Goal: Task Accomplishment & Management: Complete application form

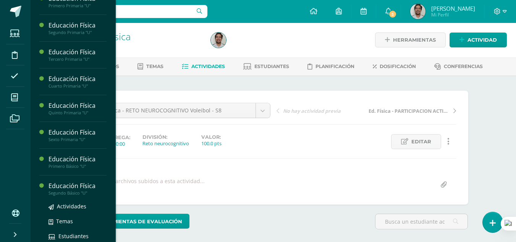
scroll to position [242, 0]
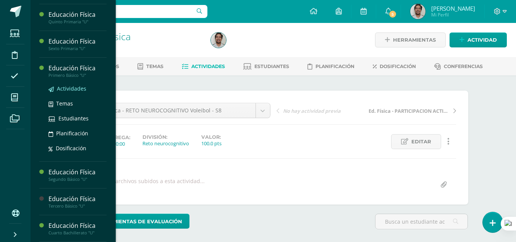
click at [68, 89] on span "Actividades" at bounding box center [71, 88] width 29 height 7
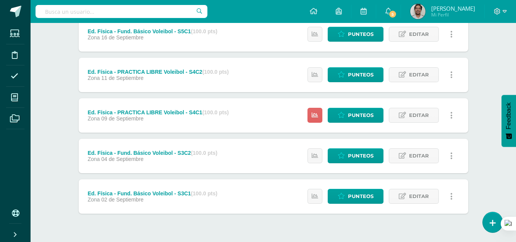
scroll to position [313, 0]
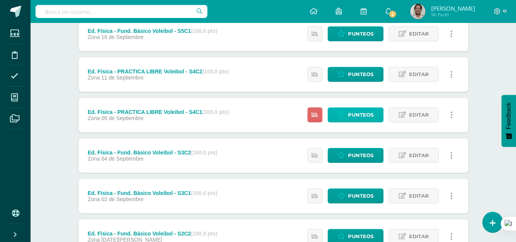
click at [361, 117] on span "Punteos" at bounding box center [361, 115] width 26 height 14
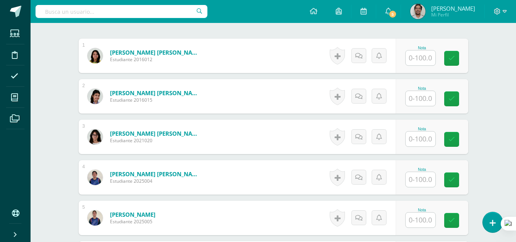
scroll to position [227, 0]
click at [421, 58] on input "text" at bounding box center [421, 57] width 30 height 15
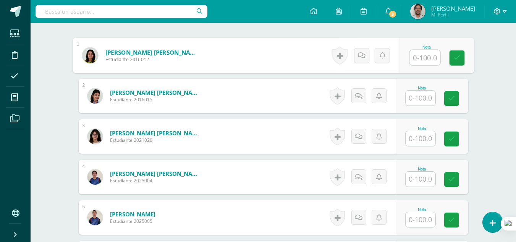
click at [421, 56] on input "text" at bounding box center [425, 57] width 31 height 15
type input "100"
click at [365, 53] on icon at bounding box center [362, 55] width 8 height 6
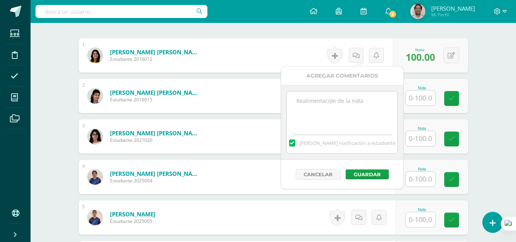
click at [320, 140] on span "Mandar notificación a estudiante" at bounding box center [348, 143] width 96 height 7
click at [0, 0] on input "Mandar notificación a estudiante" at bounding box center [0, 0] width 0 height 0
click at [322, 124] on textarea at bounding box center [342, 110] width 110 height 38
type textarea "O"
type textarea "CONSIDERACION POR ESTAR INDISPUESTA"
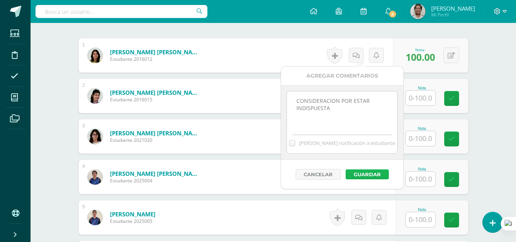
click at [368, 177] on button "Guardar" at bounding box center [367, 174] width 43 height 10
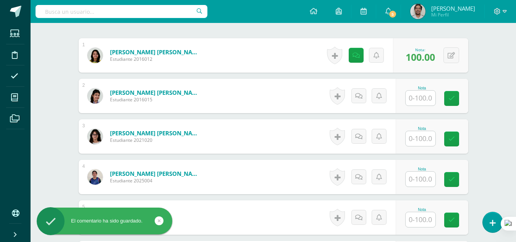
click at [426, 98] on input "text" at bounding box center [421, 98] width 30 height 15
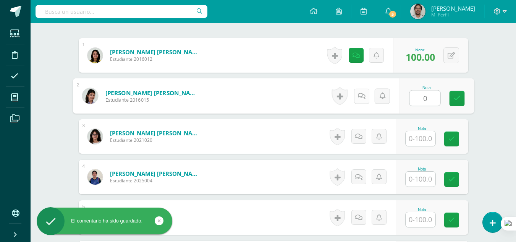
type input "0"
click at [355, 99] on link at bounding box center [361, 95] width 15 height 15
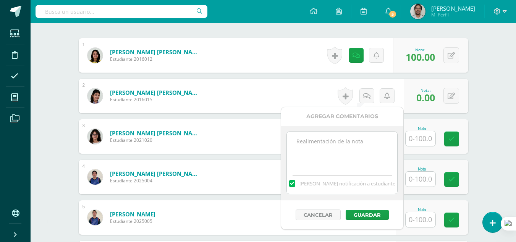
click at [324, 184] on span "[PERSON_NAME] notificación a estudiante" at bounding box center [348, 183] width 96 height 7
click at [0, 0] on input "[PERSON_NAME] notificación a estudiante" at bounding box center [0, 0] width 0 height 0
click at [323, 159] on textarea at bounding box center [342, 151] width 110 height 38
type textarea "AUSENTE"
click at [357, 217] on button "Guardar" at bounding box center [367, 215] width 43 height 10
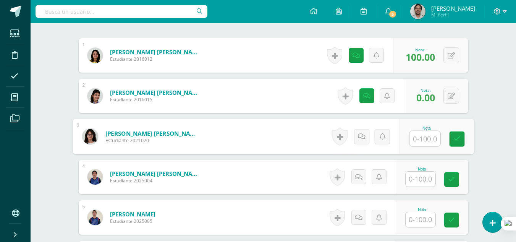
click at [414, 141] on input "text" at bounding box center [425, 138] width 31 height 15
type input "0"
click at [361, 137] on icon at bounding box center [362, 136] width 8 height 6
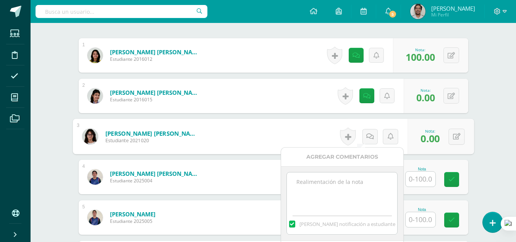
click at [323, 224] on span "[PERSON_NAME] notificación a estudiante" at bounding box center [348, 224] width 96 height 7
click at [0, 0] on input "[PERSON_NAME] notificación a estudiante" at bounding box center [0, 0] width 0 height 0
click at [330, 202] on textarea at bounding box center [342, 191] width 110 height 38
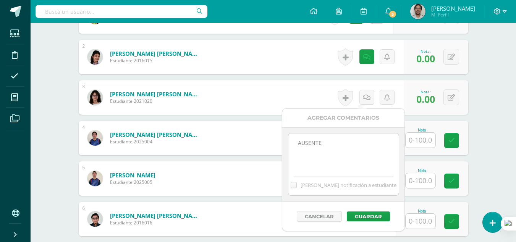
scroll to position [268, 0]
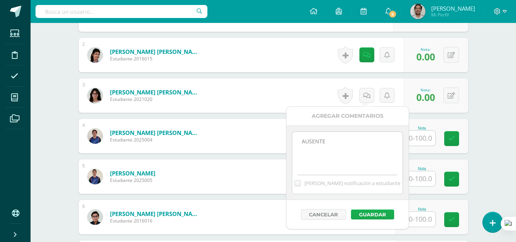
type textarea "AUSENTE"
click at [365, 218] on button "Guardar" at bounding box center [372, 215] width 43 height 10
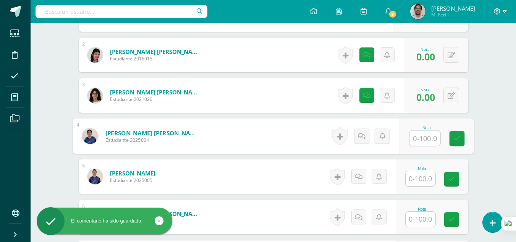
click at [425, 141] on input "text" at bounding box center [425, 138] width 31 height 15
type input "100"
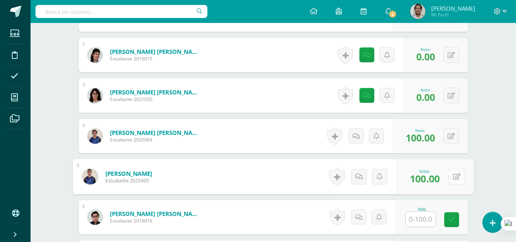
click at [451, 180] on button at bounding box center [457, 177] width 16 height 16
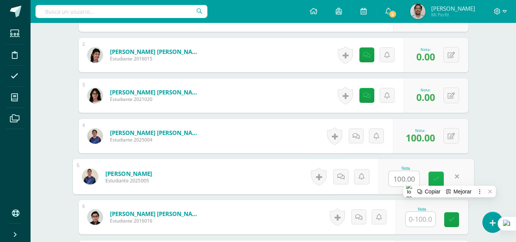
click at [434, 179] on icon at bounding box center [436, 179] width 7 height 6
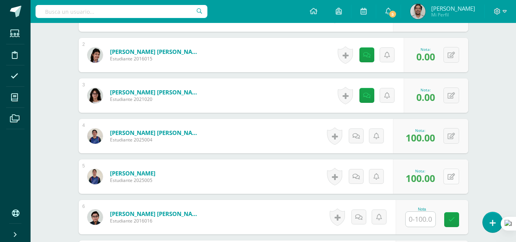
click at [453, 178] on icon at bounding box center [451, 177] width 7 height 6
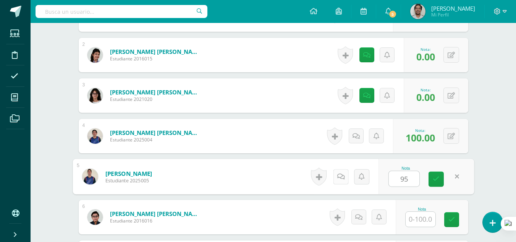
type input "95"
click at [343, 174] on icon at bounding box center [341, 176] width 8 height 6
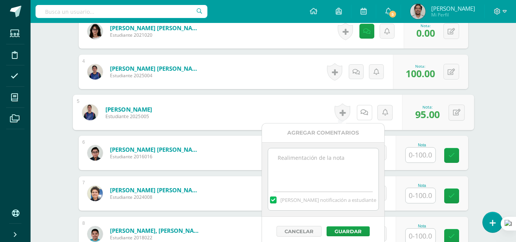
scroll to position [334, 0]
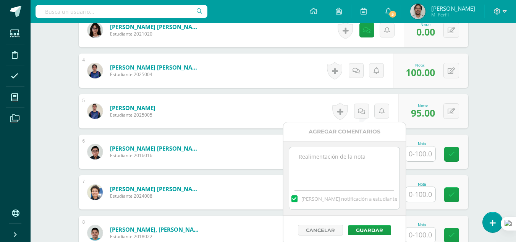
click at [328, 198] on span "[PERSON_NAME] notificación a estudiante" at bounding box center [350, 198] width 96 height 7
click at [0, 0] on input "[PERSON_NAME] notificación a estudiante" at bounding box center [0, 0] width 0 height 0
click at [326, 171] on textarea at bounding box center [344, 166] width 110 height 38
type textarea "m"
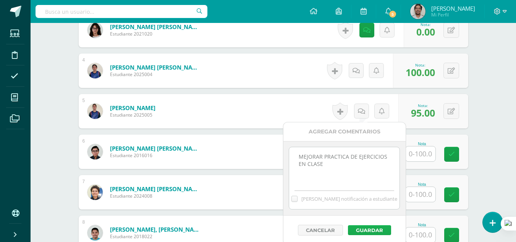
type textarea "MEJORAR PRACTICA DE EJERCICIOS EN CLASE"
click at [364, 229] on button "Guardar" at bounding box center [369, 230] width 43 height 10
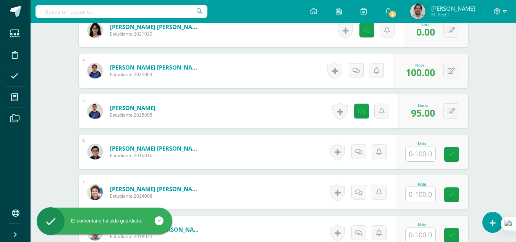
click at [420, 153] on input "text" at bounding box center [421, 153] width 30 height 15
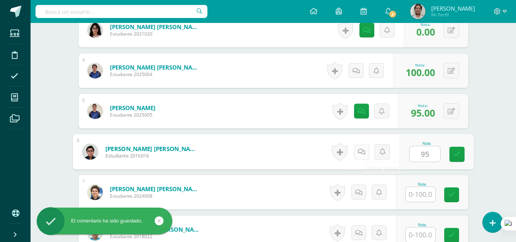
type input "95"
click at [359, 150] on icon at bounding box center [362, 151] width 8 height 6
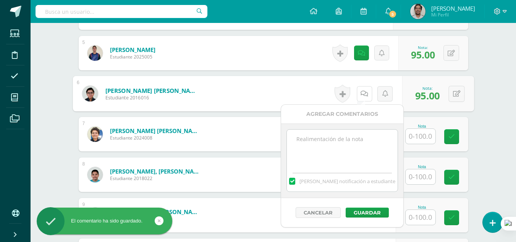
scroll to position [394, 0]
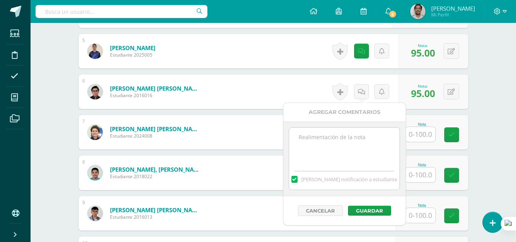
click at [330, 180] on span "[PERSON_NAME] notificación a estudiante" at bounding box center [350, 179] width 96 height 7
click at [0, 0] on input "[PERSON_NAME] notificación a estudiante" at bounding box center [0, 0] width 0 height 0
click at [333, 150] on textarea at bounding box center [344, 147] width 110 height 38
type textarea "MEJORAR PRACTICA DE EJERCICIOS EN CLASE"
click at [365, 207] on button "Guardar" at bounding box center [369, 211] width 43 height 10
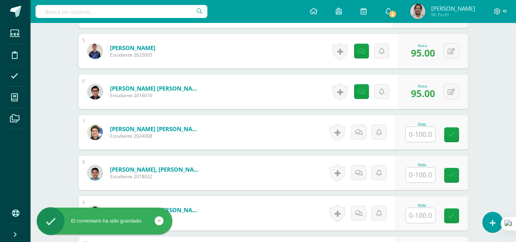
click at [424, 136] on input "text" at bounding box center [421, 134] width 30 height 15
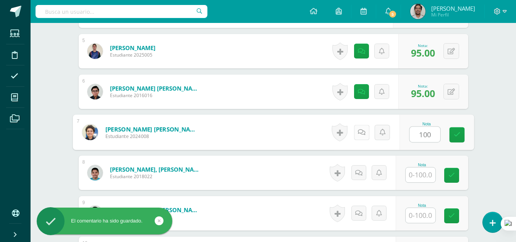
type input "100"
click at [364, 130] on icon at bounding box center [362, 132] width 8 height 6
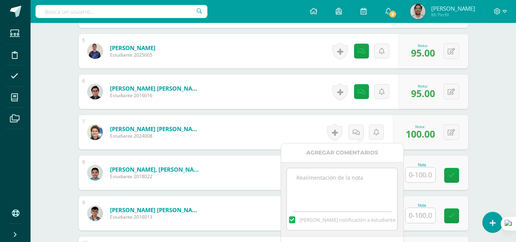
click at [328, 219] on span "[PERSON_NAME] notificación a estudiante" at bounding box center [348, 219] width 96 height 7
click at [0, 0] on input "[PERSON_NAME] notificación a estudiante" at bounding box center [0, 0] width 0 height 0
click at [332, 208] on div "[PERSON_NAME] notificación a estudiante" at bounding box center [342, 218] width 110 height 24
click at [333, 191] on textarea at bounding box center [342, 187] width 110 height 38
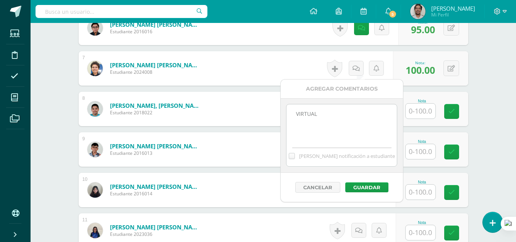
scroll to position [462, 0]
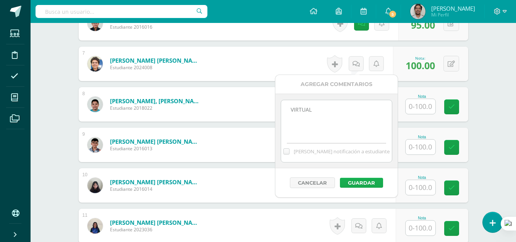
type textarea "VIRTUAL"
click at [367, 182] on button "Guardar" at bounding box center [361, 183] width 43 height 10
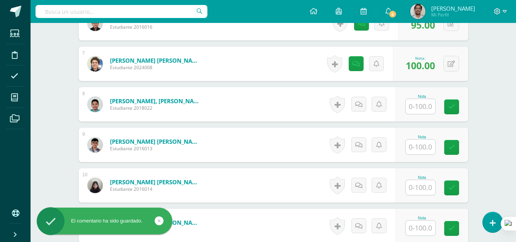
click at [424, 106] on input "text" at bounding box center [421, 106] width 30 height 15
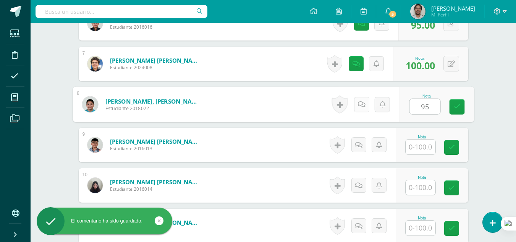
type input "95"
click at [365, 104] on icon at bounding box center [362, 104] width 8 height 6
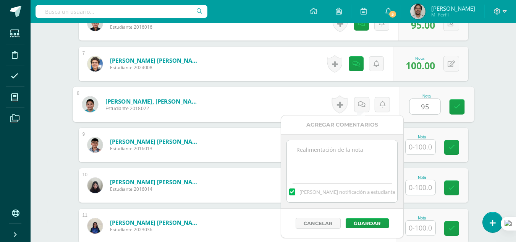
click at [333, 189] on span "[PERSON_NAME] notificación a estudiante" at bounding box center [348, 191] width 96 height 7
click at [0, 0] on input "[PERSON_NAME] notificación a estudiante" at bounding box center [0, 0] width 0 height 0
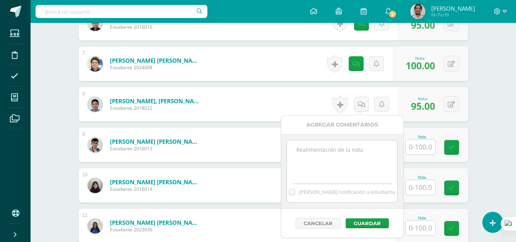
click at [325, 167] on textarea at bounding box center [342, 159] width 110 height 38
type textarea "MEJORAR PRACTICA DE EJERCICIOS EN CLASE"
click at [367, 223] on button "Guardar" at bounding box center [367, 223] width 43 height 10
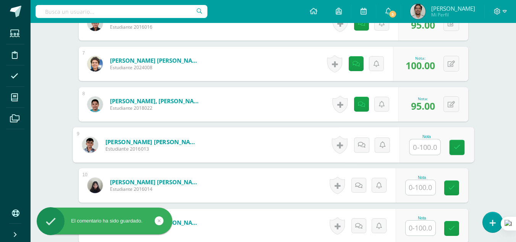
click at [422, 146] on input "text" at bounding box center [425, 147] width 31 height 15
type input "100"
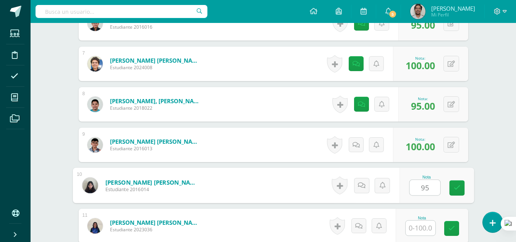
scroll to position [516, 0]
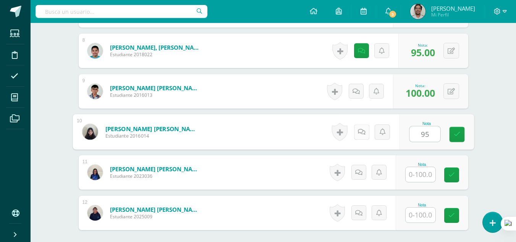
type input "95"
click at [365, 130] on icon at bounding box center [362, 131] width 8 height 6
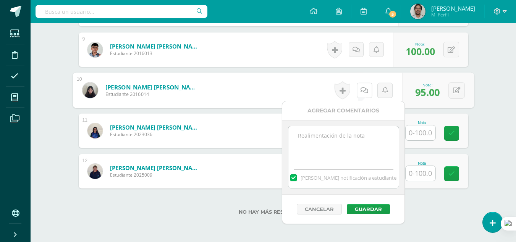
scroll to position [558, 0]
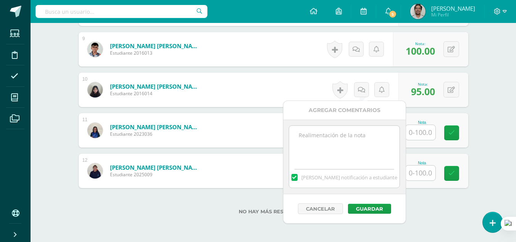
click at [317, 174] on span "[PERSON_NAME] notificación a estudiante" at bounding box center [350, 177] width 96 height 7
click at [0, 0] on input "[PERSON_NAME] notificación a estudiante" at bounding box center [0, 0] width 0 height 0
click at [321, 166] on div "[PERSON_NAME] notificación a estudiante" at bounding box center [344, 176] width 110 height 24
click at [330, 143] on textarea at bounding box center [344, 145] width 110 height 38
type textarea "MEJORAR PRACTICA DE EJERCICIOS EN CLASE"
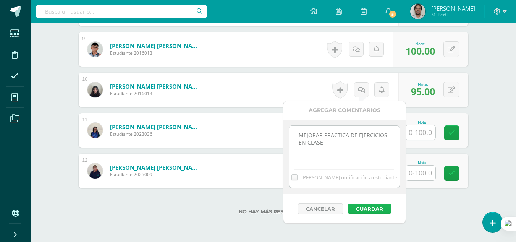
click at [361, 208] on button "Guardar" at bounding box center [369, 209] width 43 height 10
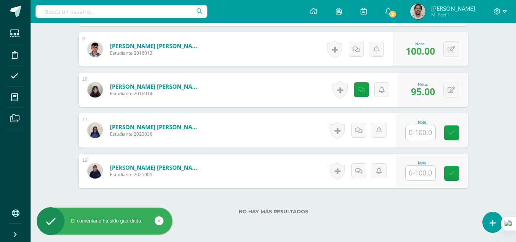
click at [420, 132] on input "text" at bounding box center [421, 132] width 30 height 15
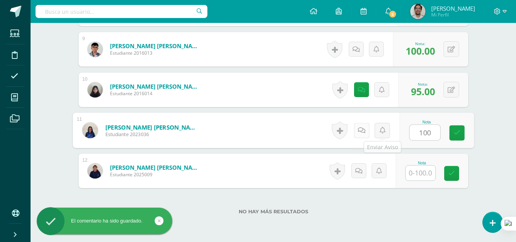
type input "100"
click at [365, 130] on icon at bounding box center [362, 130] width 8 height 6
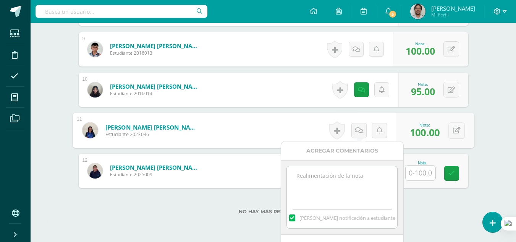
click at [296, 219] on label at bounding box center [292, 217] width 6 height 7
click at [0, 0] on input "[PERSON_NAME] notificación a estudiante" at bounding box center [0, 0] width 0 height 0
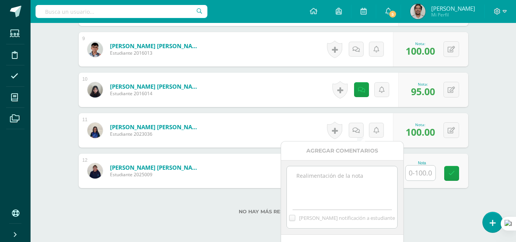
click at [323, 180] on textarea at bounding box center [342, 185] width 110 height 38
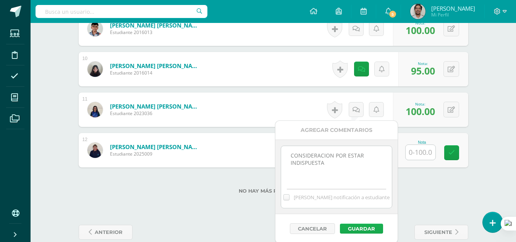
type textarea "CONSIDERACION POR ESTAR INDISPUESTA"
click at [361, 228] on button "Guardar" at bounding box center [361, 229] width 43 height 10
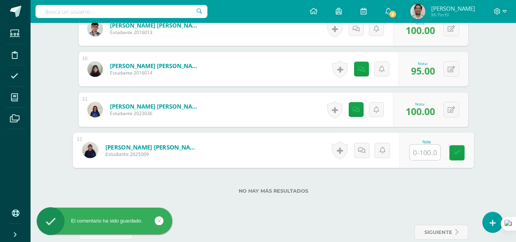
click at [421, 158] on input "text" at bounding box center [425, 152] width 31 height 15
type input "100"
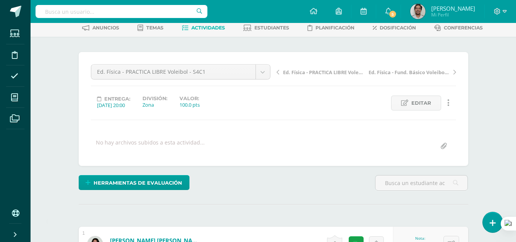
scroll to position [29, 0]
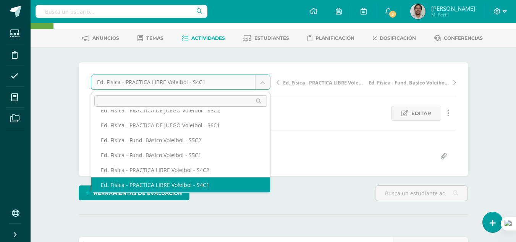
scroll to position [33, 0]
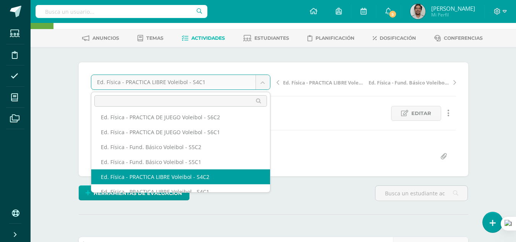
select select "/dashboard/teacher/grade-activity/219063/"
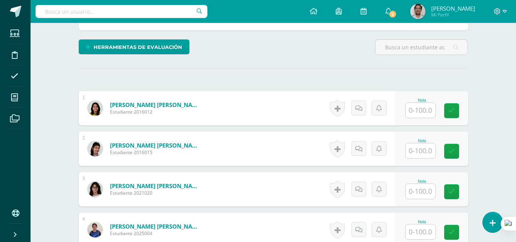
scroll to position [184, 0]
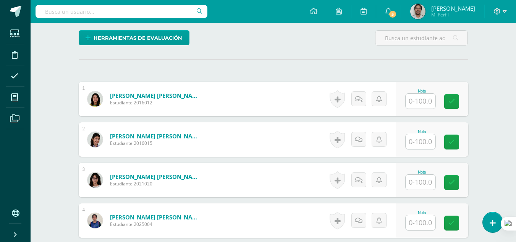
click at [425, 103] on input "text" at bounding box center [421, 101] width 30 height 15
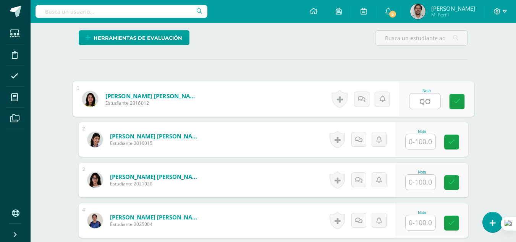
type input "Q"
click at [365, 99] on icon at bounding box center [362, 99] width 8 height 6
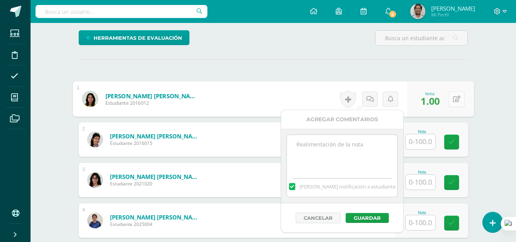
click at [460, 101] on icon at bounding box center [457, 99] width 8 height 6
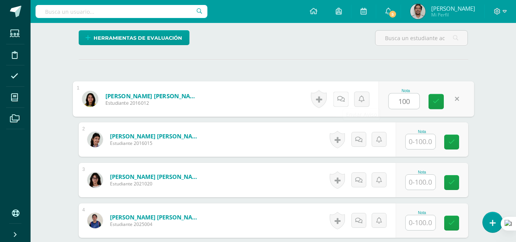
type input "100"
click at [342, 97] on icon at bounding box center [341, 99] width 8 height 6
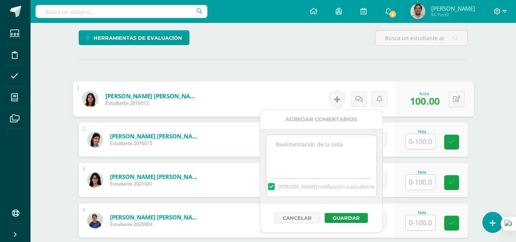
click at [312, 186] on span "[PERSON_NAME] notificación a estudiante" at bounding box center [327, 186] width 96 height 7
click at [0, 0] on input "[PERSON_NAME] notificación a estudiante" at bounding box center [0, 0] width 0 height 0
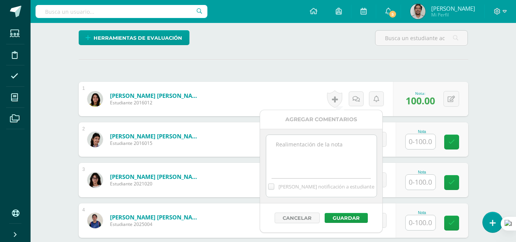
click at [312, 164] on textarea at bounding box center [321, 154] width 110 height 38
type textarea "CONSIDERACION POR ESTAR INDISPUESTA"
click at [332, 215] on button "Guardar" at bounding box center [346, 218] width 43 height 10
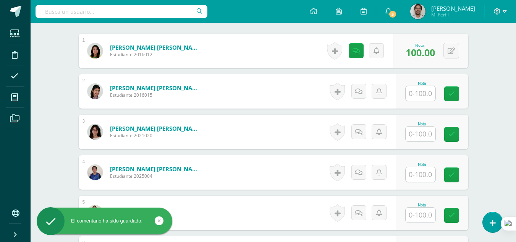
scroll to position [232, 0]
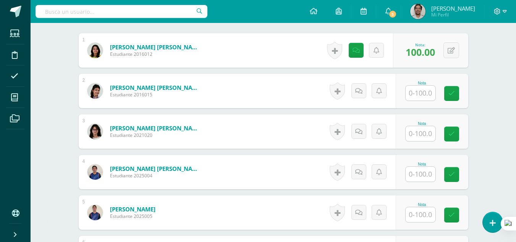
click at [423, 96] on input "text" at bounding box center [421, 93] width 30 height 15
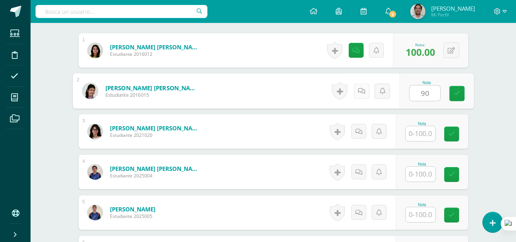
type input "90"
click at [365, 89] on icon at bounding box center [362, 91] width 8 height 6
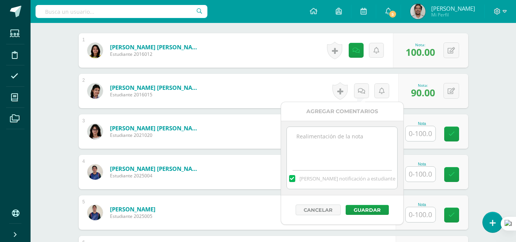
click at [348, 179] on span "[PERSON_NAME] notificación a estudiante" at bounding box center [348, 178] width 96 height 7
click at [0, 0] on input "[PERSON_NAME] notificación a estudiante" at bounding box center [0, 0] width 0 height 0
click at [341, 168] on div "[PERSON_NAME] notificación a estudiante" at bounding box center [342, 177] width 110 height 24
click at [347, 137] on textarea at bounding box center [342, 146] width 110 height 38
type textarea "m"
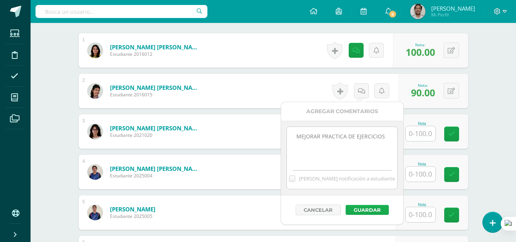
type textarea "MEJORAR PRACTICA DE EJERCICIOS"
click at [371, 209] on button "Guardar" at bounding box center [367, 210] width 43 height 10
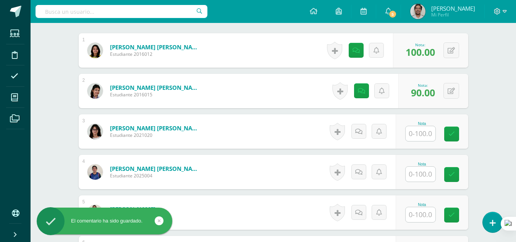
click at [422, 135] on input "text" at bounding box center [421, 133] width 30 height 15
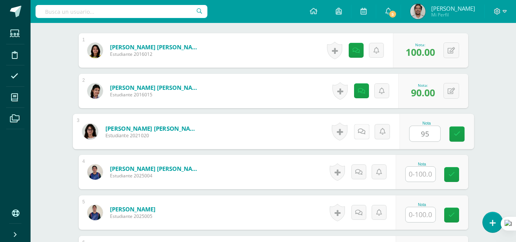
type input "95"
click at [363, 130] on icon at bounding box center [362, 131] width 8 height 6
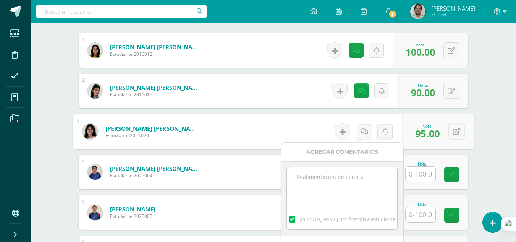
click at [323, 219] on span "[PERSON_NAME] notificación a estudiante" at bounding box center [348, 219] width 96 height 7
click at [0, 0] on input "[PERSON_NAME] notificación a estudiante" at bounding box center [0, 0] width 0 height 0
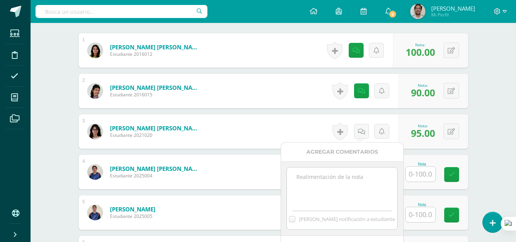
click at [327, 200] on textarea at bounding box center [342, 186] width 110 height 38
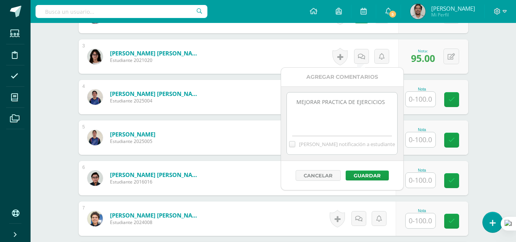
scroll to position [311, 0]
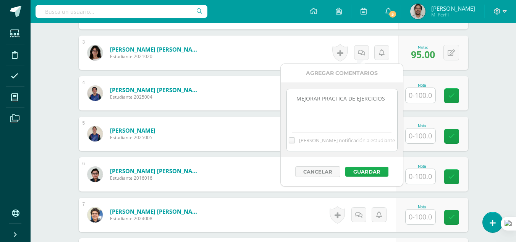
type textarea "MEJORAR PRACTICA DE EJERCICIOS"
click at [375, 172] on button "Guardar" at bounding box center [367, 172] width 43 height 10
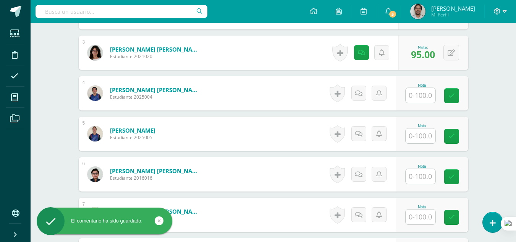
click at [416, 96] on input "text" at bounding box center [421, 95] width 30 height 15
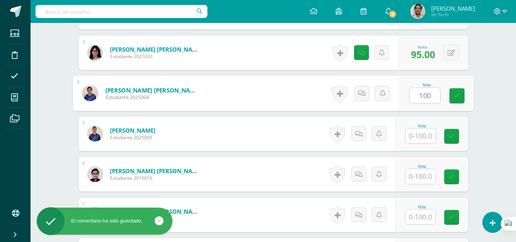
type input "100"
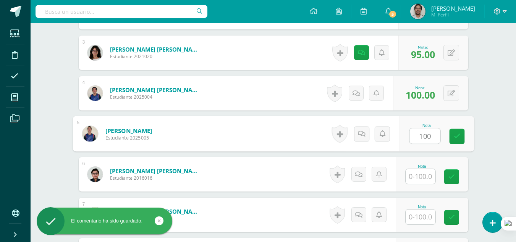
type input "100"
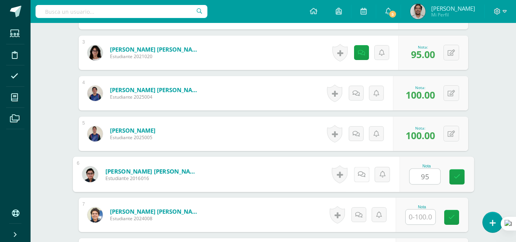
type input "95"
click at [364, 171] on icon at bounding box center [362, 174] width 8 height 6
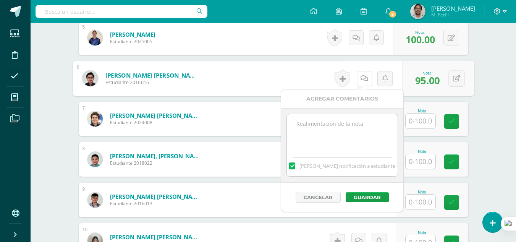
scroll to position [413, 0]
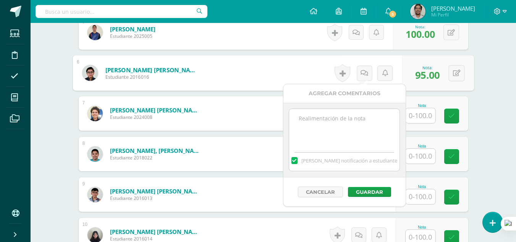
click at [318, 157] on span "[PERSON_NAME] notificación a estudiante" at bounding box center [350, 160] width 96 height 7
click at [0, 0] on input "[PERSON_NAME] notificación a estudiante" at bounding box center [0, 0] width 0 height 0
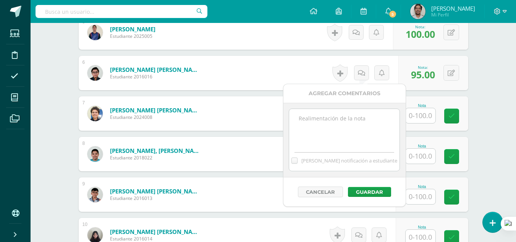
click at [325, 138] on textarea at bounding box center [344, 128] width 110 height 38
type textarea "MEJORAR PRACTICA DE EJERCICIOS"
click at [357, 188] on button "Guardar" at bounding box center [369, 192] width 43 height 10
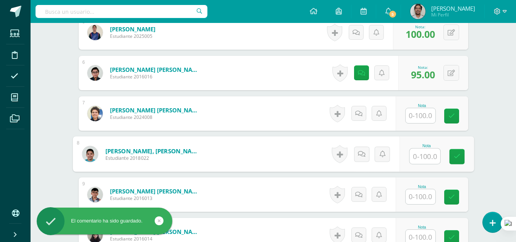
click at [413, 154] on input "text" at bounding box center [425, 156] width 31 height 15
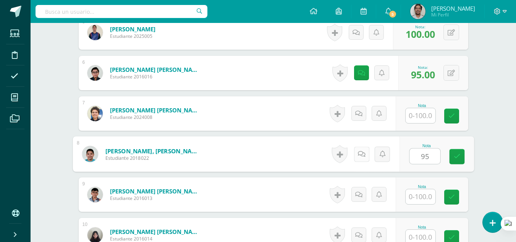
type input "95"
click at [362, 152] on icon at bounding box center [362, 154] width 8 height 6
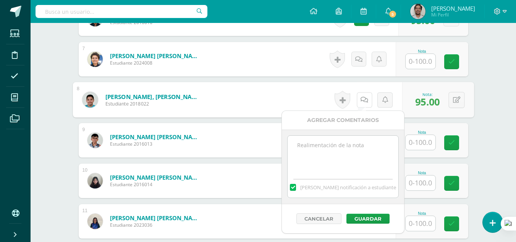
scroll to position [467, 0]
click at [339, 188] on span "[PERSON_NAME] notificación a estudiante" at bounding box center [350, 187] width 96 height 7
click at [0, 0] on input "[PERSON_NAME] notificación a estudiante" at bounding box center [0, 0] width 0 height 0
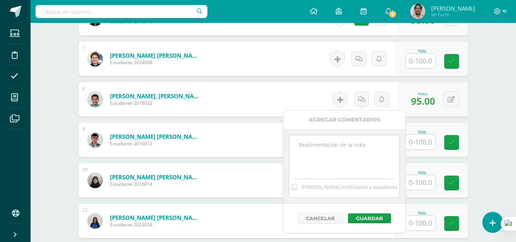
click at [333, 160] on textarea at bounding box center [344, 154] width 110 height 38
type textarea "K"
type textarea "MEJORAR PRACTICA DE EJERCICIOS"
click at [377, 216] on button "Guardar" at bounding box center [369, 218] width 43 height 10
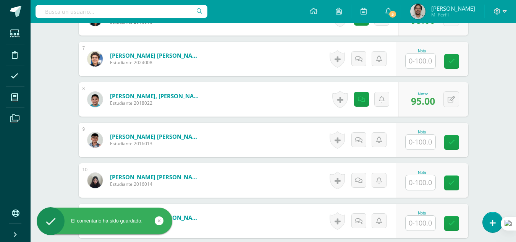
click at [424, 64] on input "text" at bounding box center [421, 61] width 30 height 15
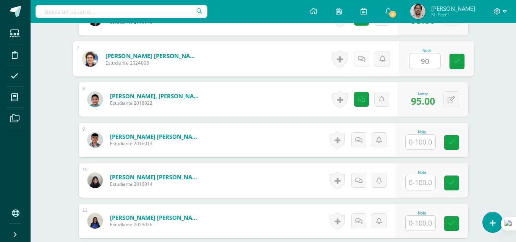
type input "90"
click at [364, 59] on icon at bounding box center [362, 58] width 8 height 6
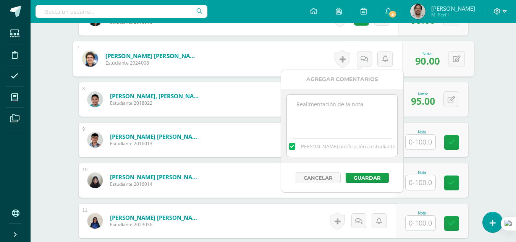
click at [335, 147] on span "[PERSON_NAME] notificación a estudiante" at bounding box center [348, 146] width 96 height 7
click at [0, 0] on input "[PERSON_NAME] notificación a estudiante" at bounding box center [0, 0] width 0 height 0
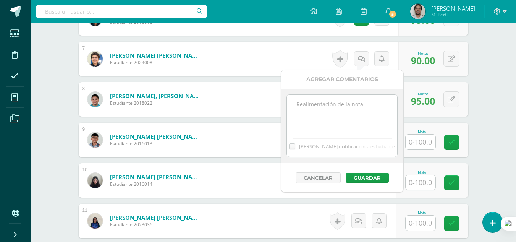
click at [330, 132] on textarea at bounding box center [342, 114] width 110 height 38
type textarea "A"
type textarea "MEJORAR PRACTICA DE EJERCICIOS Y ATENCION EN CLASE"
click at [356, 175] on button "Guardar" at bounding box center [367, 178] width 43 height 10
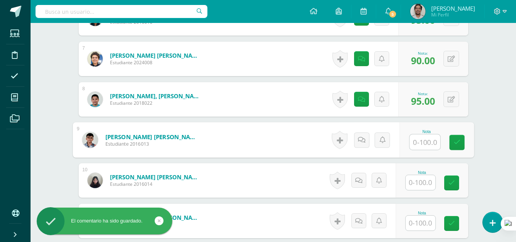
click at [431, 145] on input "text" at bounding box center [425, 142] width 31 height 15
type input "100"
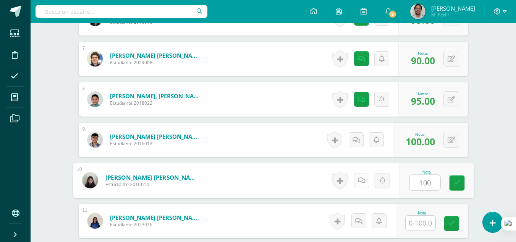
type input "100"
click at [362, 182] on icon at bounding box center [362, 180] width 8 height 6
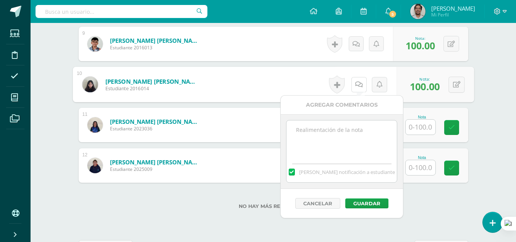
scroll to position [567, 0]
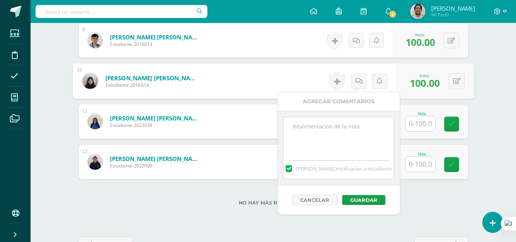
click at [319, 171] on span "[PERSON_NAME] notificación a estudiante" at bounding box center [344, 168] width 96 height 7
click at [0, 0] on input "[PERSON_NAME] notificación a estudiante" at bounding box center [0, 0] width 0 height 0
click at [323, 141] on textarea at bounding box center [339, 136] width 110 height 38
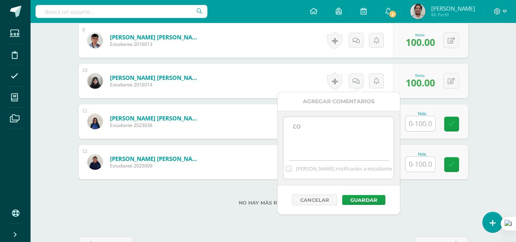
type textarea "C"
type textarea "VIRTUAL"
click at [357, 199] on button "Guardar" at bounding box center [364, 200] width 43 height 10
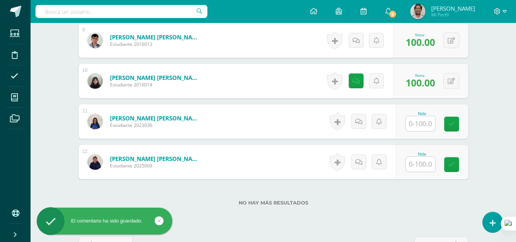
click at [417, 121] on input "text" at bounding box center [421, 123] width 30 height 15
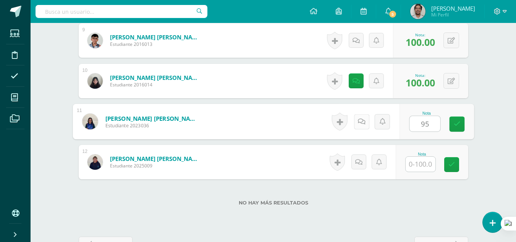
type input "95"
click at [365, 124] on icon at bounding box center [362, 121] width 8 height 6
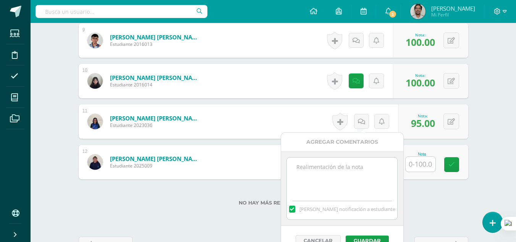
click at [362, 207] on span "[PERSON_NAME] notificación a estudiante" at bounding box center [348, 209] width 96 height 7
click at [0, 0] on input "[PERSON_NAME] notificación a estudiante" at bounding box center [0, 0] width 0 height 0
click at [357, 184] on textarea at bounding box center [342, 177] width 110 height 38
type textarea "MEJORAR PRACTICA DE EJERCICIOS"
click at [378, 236] on button "Guardar" at bounding box center [367, 240] width 43 height 10
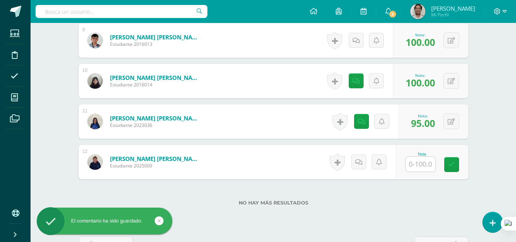
click at [423, 163] on input "text" at bounding box center [421, 164] width 30 height 15
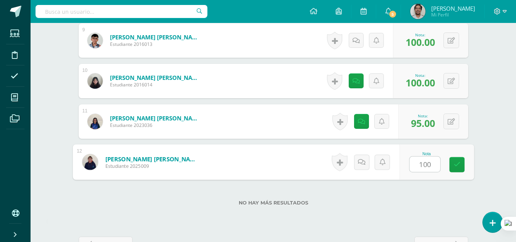
type input "100"
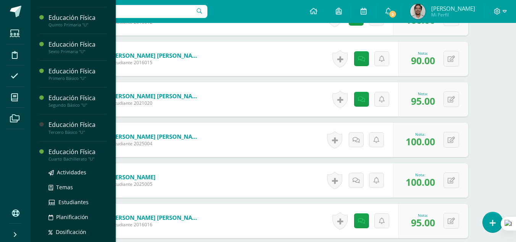
scroll to position [242, 0]
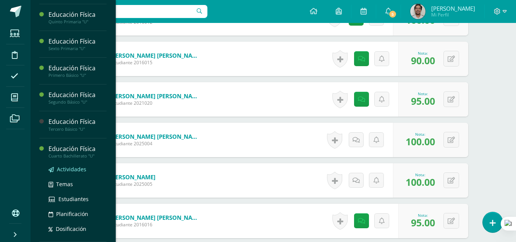
click at [73, 170] on span "Actividades" at bounding box center [71, 169] width 29 height 7
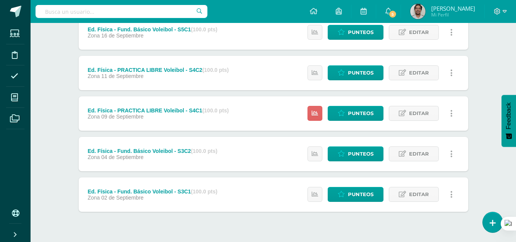
scroll to position [315, 0]
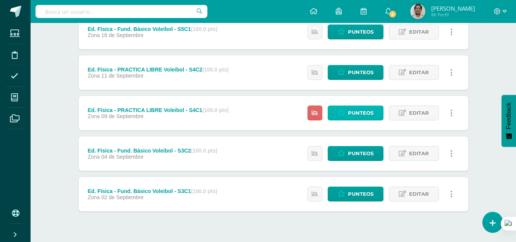
click at [350, 111] on span "Punteos" at bounding box center [361, 113] width 26 height 14
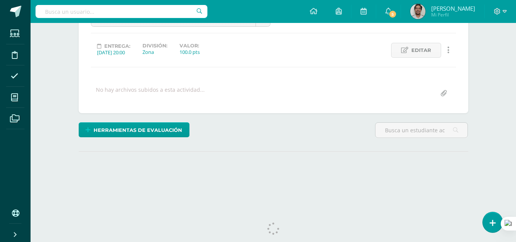
scroll to position [107, 0]
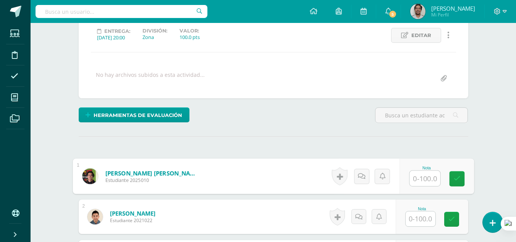
click at [424, 180] on input "text" at bounding box center [425, 178] width 31 height 15
type input "100"
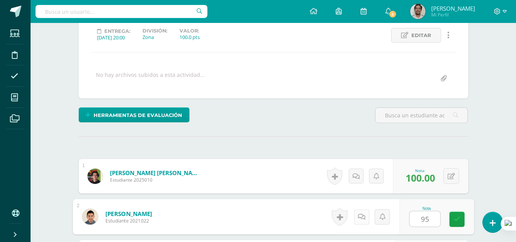
type input "95"
click at [363, 214] on icon at bounding box center [362, 216] width 8 height 6
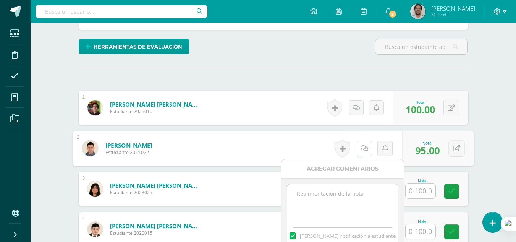
scroll to position [192, 0]
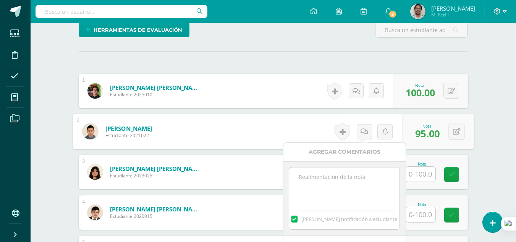
click at [325, 218] on span "[PERSON_NAME] notificación a estudiante" at bounding box center [350, 219] width 96 height 7
click at [0, 0] on input "[PERSON_NAME] notificación a estudiante" at bounding box center [0, 0] width 0 height 0
click at [325, 195] on textarea at bounding box center [344, 186] width 110 height 38
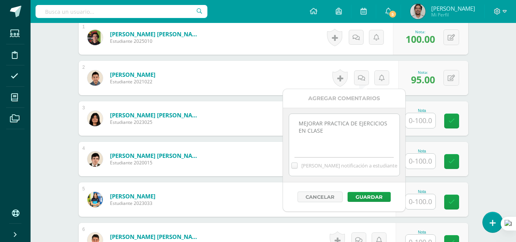
scroll to position [246, 0]
type textarea "MEJORAR PRACTICA DE EJERCICIOS EN CLASE"
click at [359, 193] on button "Guardar" at bounding box center [367, 197] width 43 height 10
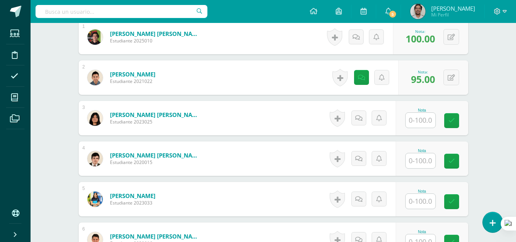
click at [416, 117] on input "text" at bounding box center [421, 120] width 30 height 15
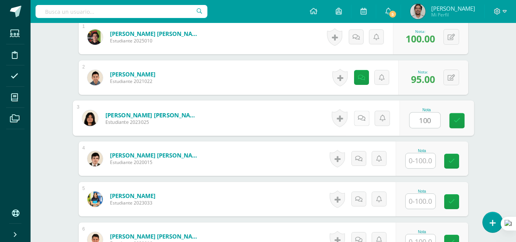
type input "100"
click at [364, 119] on icon at bounding box center [362, 118] width 8 height 6
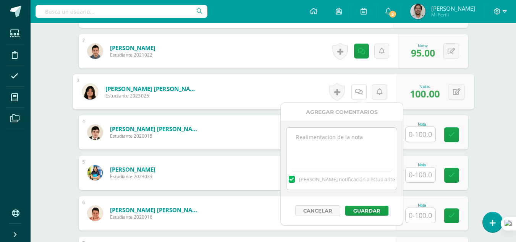
scroll to position [275, 0]
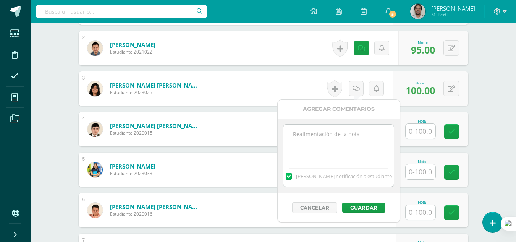
click at [328, 174] on span "[PERSON_NAME] notificación a estudiante" at bounding box center [344, 176] width 96 height 7
click at [0, 0] on input "[PERSON_NAME] notificación a estudiante" at bounding box center [0, 0] width 0 height 0
click at [331, 162] on textarea at bounding box center [339, 144] width 110 height 38
type textarea "CONSIDERACION POR ESTAR INDISPUESTA"
click at [357, 207] on button "Guardar" at bounding box center [364, 208] width 43 height 10
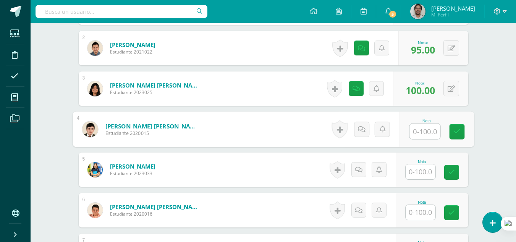
click at [418, 129] on input "text" at bounding box center [425, 131] width 31 height 15
type input "100"
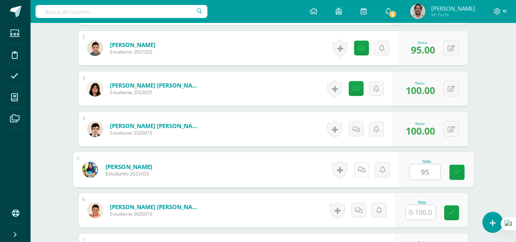
type input "95"
click at [361, 166] on icon at bounding box center [362, 169] width 8 height 6
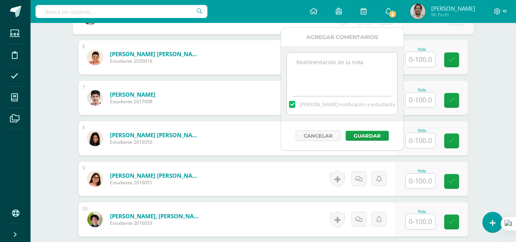
scroll to position [436, 0]
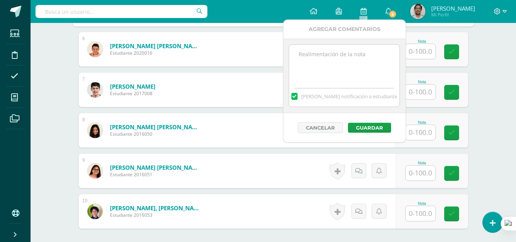
click at [333, 98] on span "[PERSON_NAME] notificación a estudiante" at bounding box center [350, 96] width 96 height 7
click at [0, 0] on input "[PERSON_NAME] notificación a estudiante" at bounding box center [0, 0] width 0 height 0
click at [332, 87] on div "[PERSON_NAME] notificación a estudiante" at bounding box center [344, 95] width 110 height 24
click at [335, 71] on textarea at bounding box center [344, 64] width 110 height 38
type textarea "MEJORAR PRACTICA DE EJERCICIOS EN CLASE"
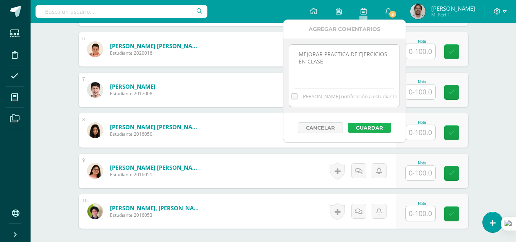
click at [362, 127] on button "Guardar" at bounding box center [369, 128] width 43 height 10
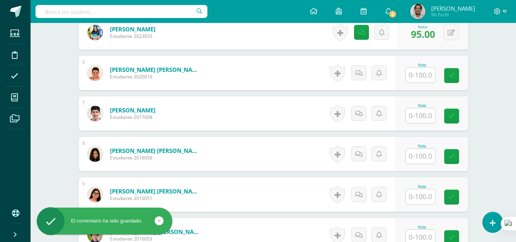
scroll to position [412, 0]
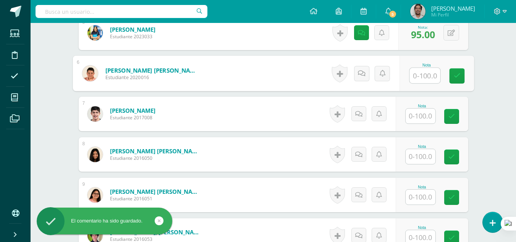
click at [428, 71] on input "text" at bounding box center [425, 75] width 31 height 15
type input "100"
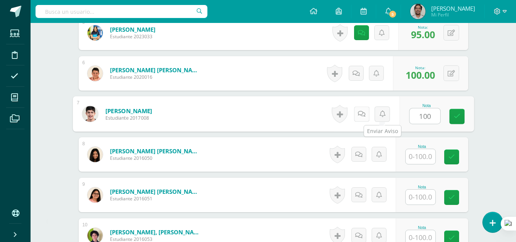
type input "100"
click at [365, 114] on icon at bounding box center [362, 113] width 8 height 6
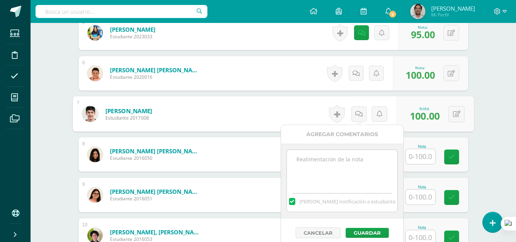
click at [315, 200] on span "[PERSON_NAME] notificación a estudiante" at bounding box center [348, 201] width 96 height 7
click at [0, 0] on input "[PERSON_NAME] notificación a estudiante" at bounding box center [0, 0] width 0 height 0
click at [322, 186] on textarea at bounding box center [342, 169] width 110 height 38
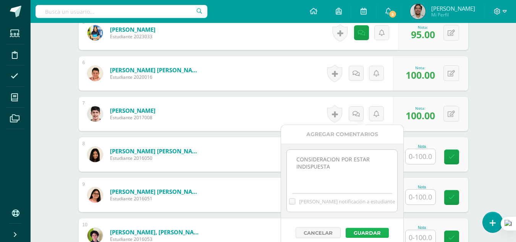
click at [364, 232] on button "Guardar" at bounding box center [367, 233] width 43 height 10
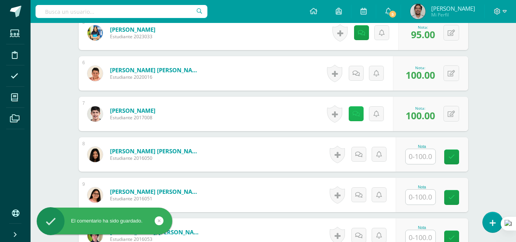
click at [360, 107] on link at bounding box center [356, 113] width 15 height 15
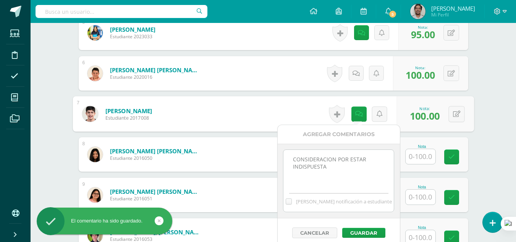
click at [327, 168] on textarea "CONSIDERACION POR ESTAR INDISPUESTA" at bounding box center [339, 169] width 110 height 38
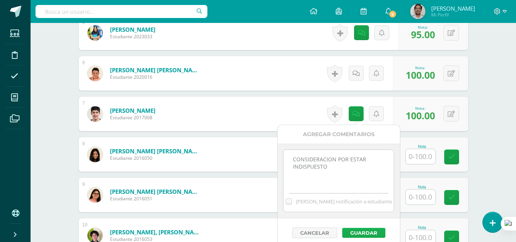
type textarea "CONSIDERACION POR ESTAR INDISPUESTO"
click at [349, 228] on button "Guardar" at bounding box center [364, 233] width 43 height 10
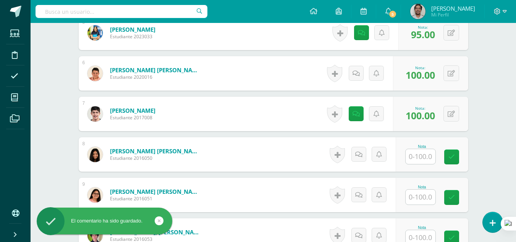
click at [417, 157] on input "text" at bounding box center [421, 156] width 30 height 15
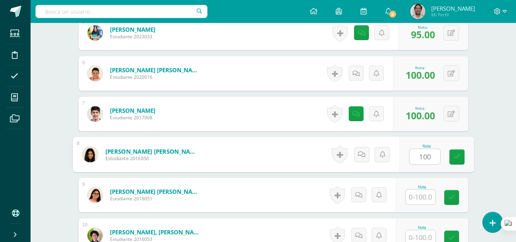
type input "100"
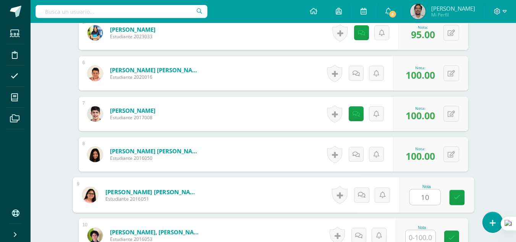
type input "1"
type input "100"
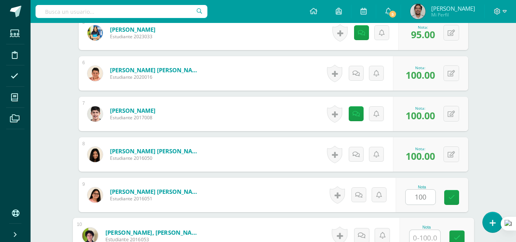
scroll to position [415, 0]
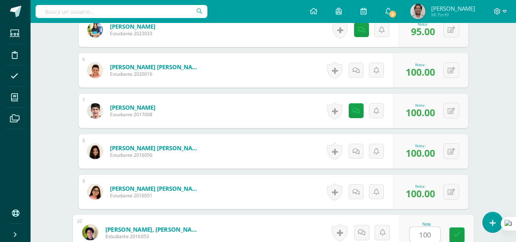
type input "100"
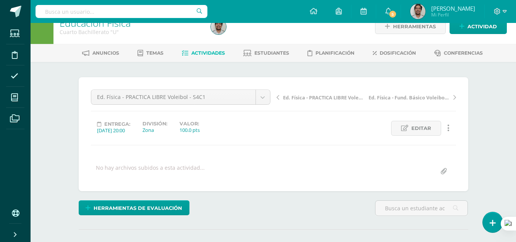
scroll to position [0, 0]
